Goal: Transaction & Acquisition: Purchase product/service

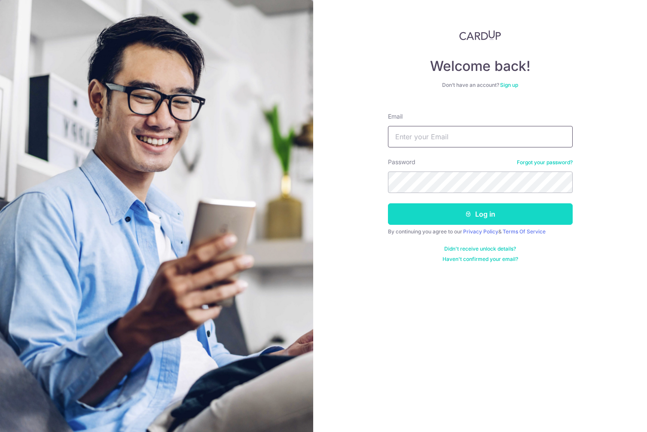
type input "[EMAIL_ADDRESS][DOMAIN_NAME]"
click at [418, 212] on button "Log in" at bounding box center [480, 213] width 185 height 21
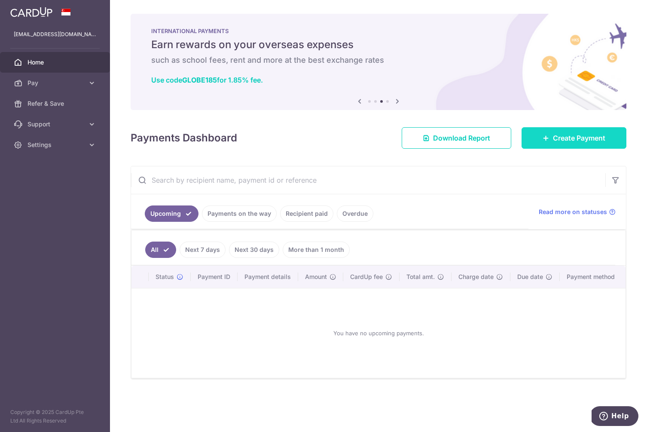
click at [581, 145] on link "Create Payment" at bounding box center [574, 137] width 105 height 21
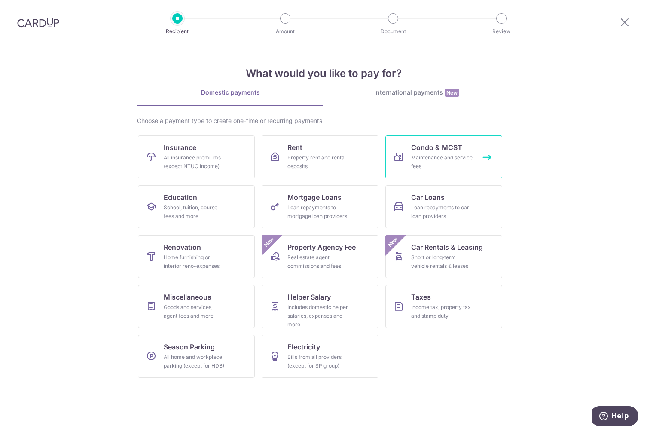
click at [427, 159] on div "Maintenance and service fees" at bounding box center [442, 161] width 62 height 17
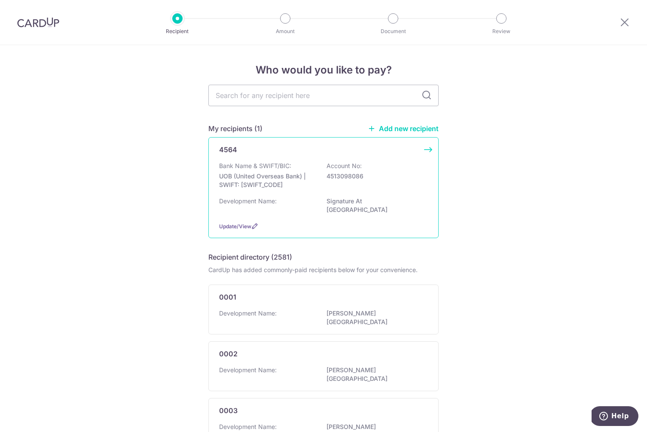
click at [339, 186] on div "Bank Name & SWIFT/BIC: UOB (United Overseas Bank) | SWIFT: UOVBSGSGXXX Account …" at bounding box center [323, 178] width 209 height 32
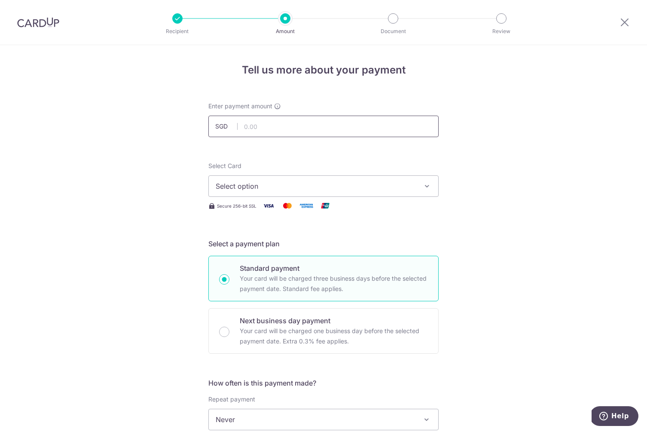
click at [276, 127] on input "text" at bounding box center [324, 126] width 230 height 21
type input "984.27"
click at [291, 181] on span "Select option" at bounding box center [316, 186] width 200 height 10
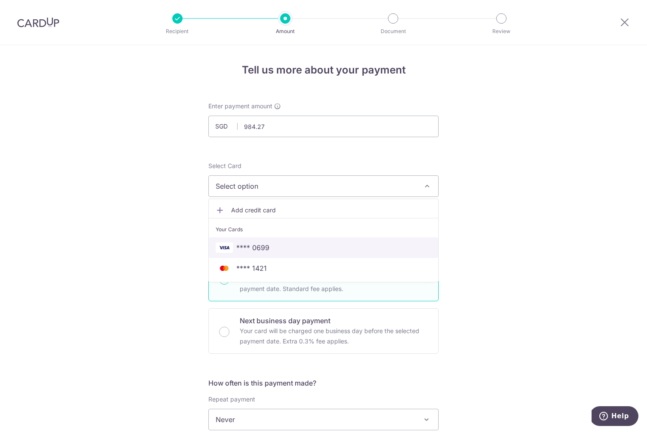
click at [284, 244] on span "**** 0699" at bounding box center [324, 247] width 216 height 10
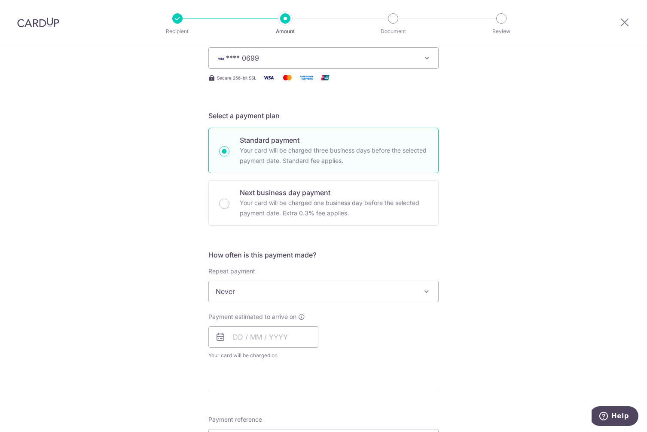
scroll to position [139, 0]
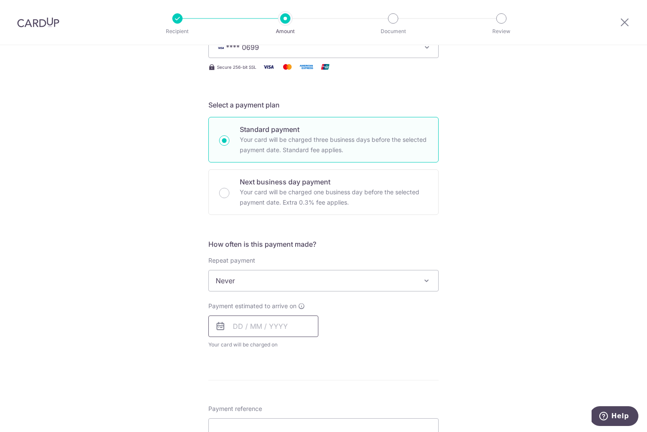
click at [239, 325] on input "text" at bounding box center [264, 326] width 110 height 21
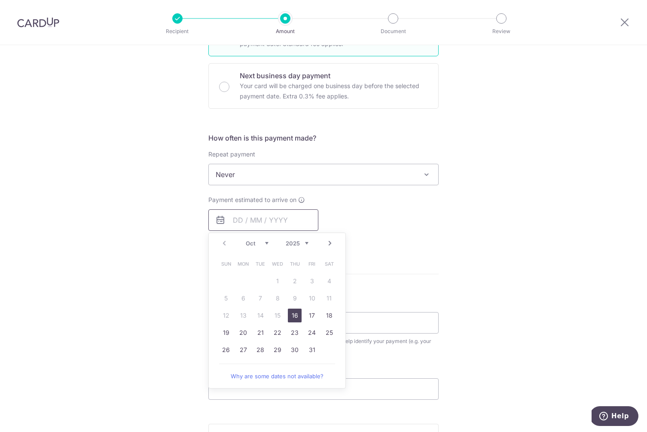
scroll to position [290, 0]
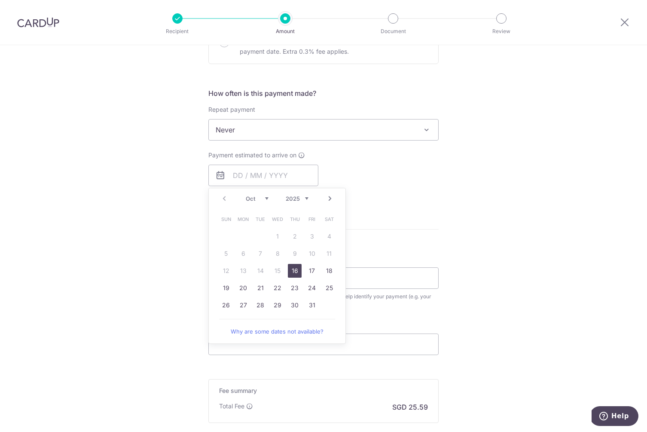
click at [297, 269] on link "16" at bounding box center [295, 271] width 14 height 14
type input "16/10/2025"
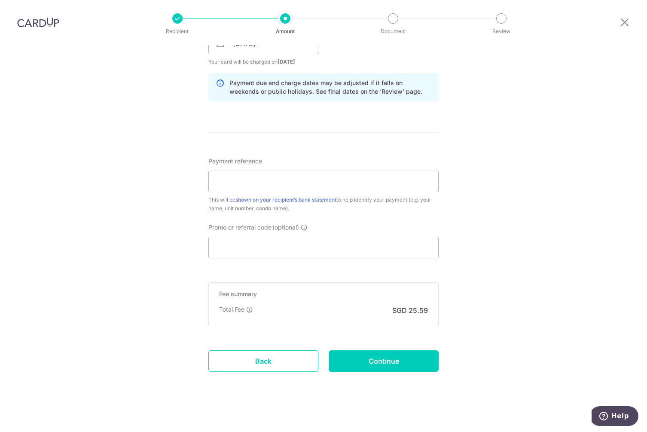
scroll to position [426, 0]
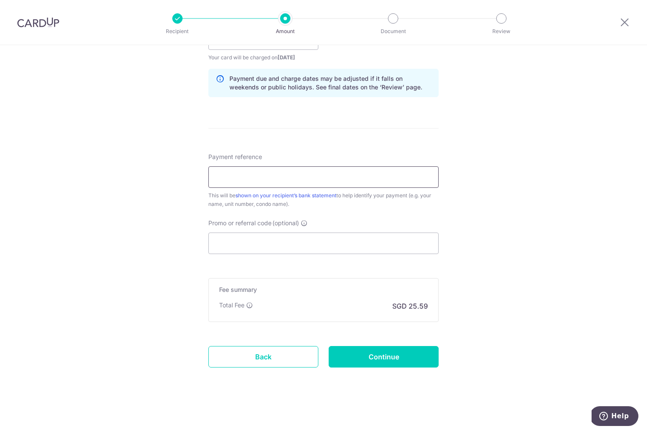
click at [298, 172] on input "Payment reference" at bounding box center [324, 176] width 230 height 21
type input "21-01-02"
click at [369, 357] on input "Continue" at bounding box center [384, 356] width 110 height 21
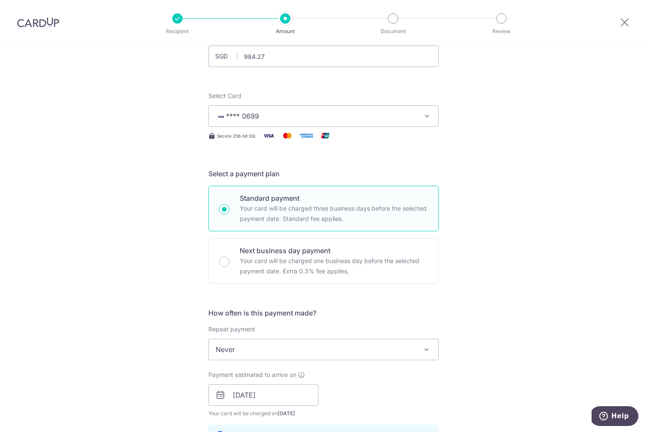
scroll to position [0, 0]
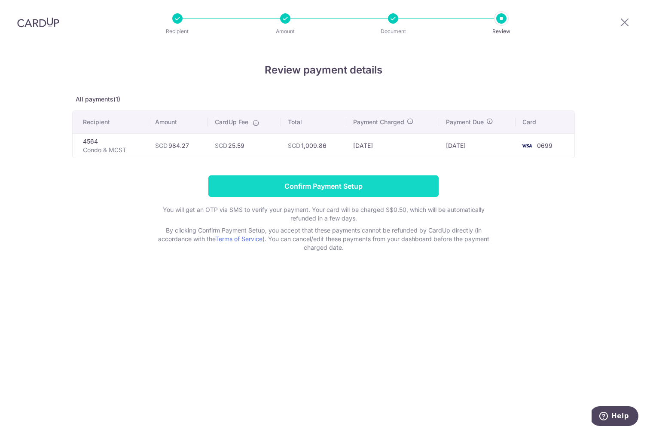
click at [337, 183] on input "Confirm Payment Setup" at bounding box center [324, 185] width 230 height 21
